Goal: Task Accomplishment & Management: Manage account settings

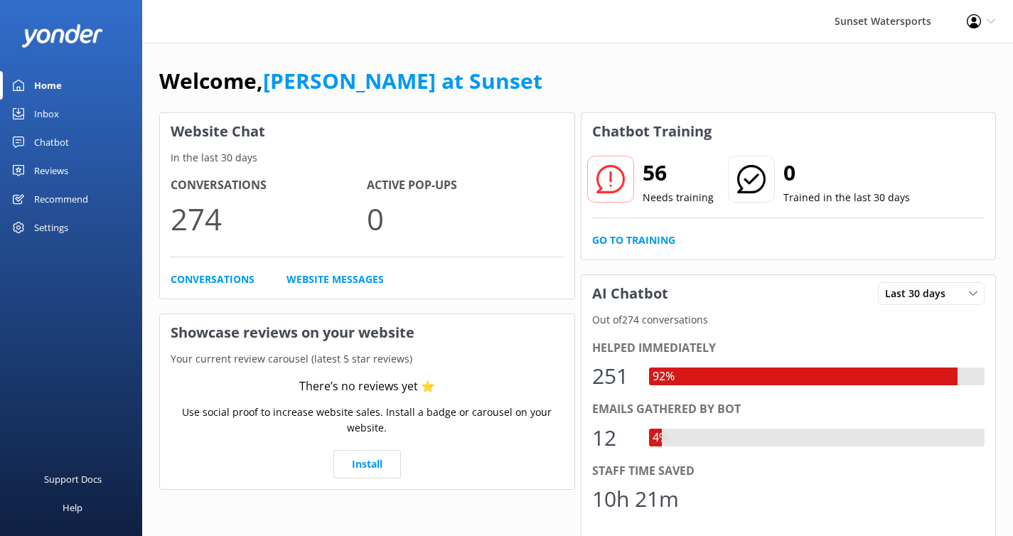
click at [54, 109] on div "Inbox" at bounding box center [46, 113] width 25 height 28
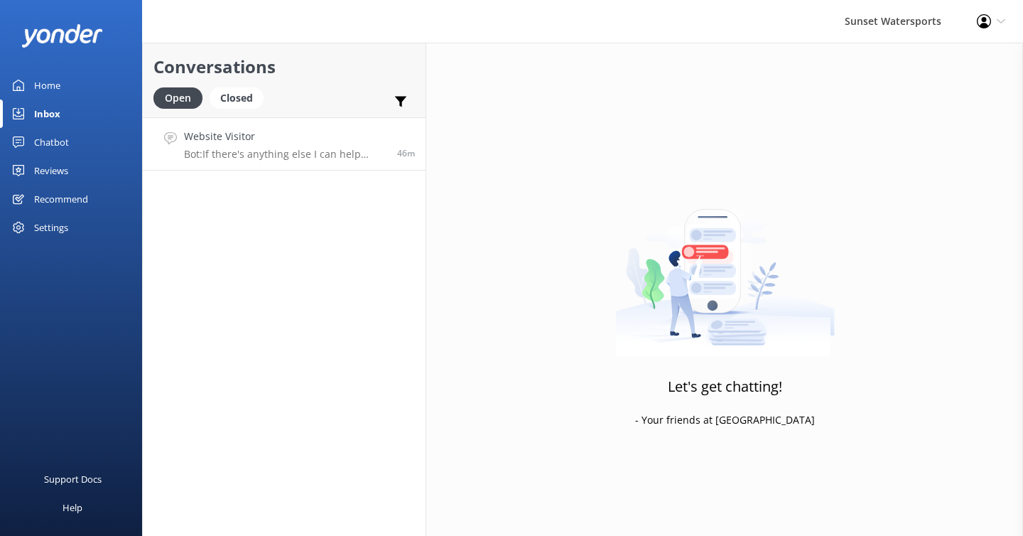
click at [264, 163] on link "Website Visitor Bot: If there's anything else I can help with, let me know! 46m" at bounding box center [284, 143] width 283 height 53
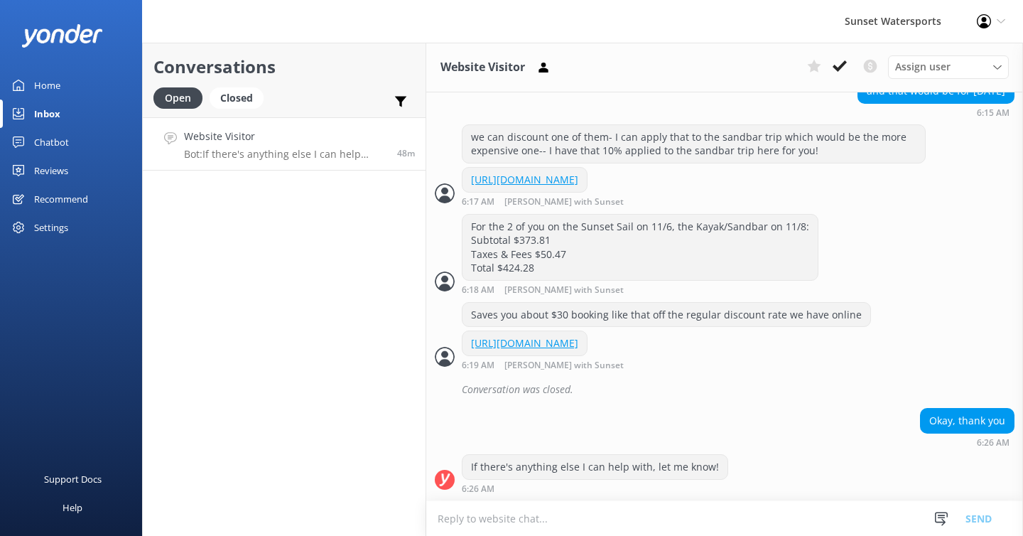
scroll to position [786, 0]
click at [843, 63] on use at bounding box center [840, 65] width 14 height 11
